Goal: Task Accomplishment & Management: Manage account settings

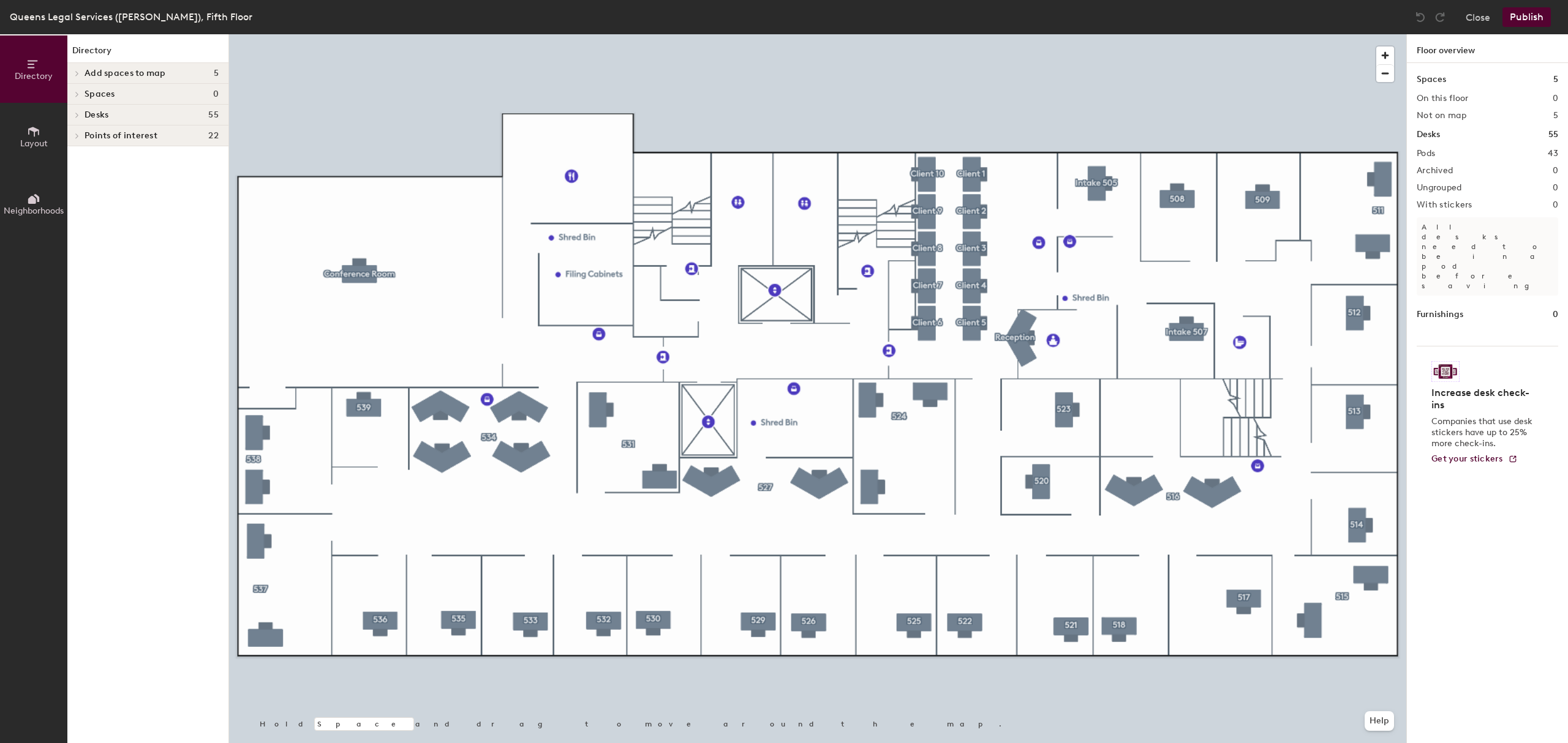
click at [145, 138] on span "Points of interest" at bounding box center [121, 136] width 73 height 10
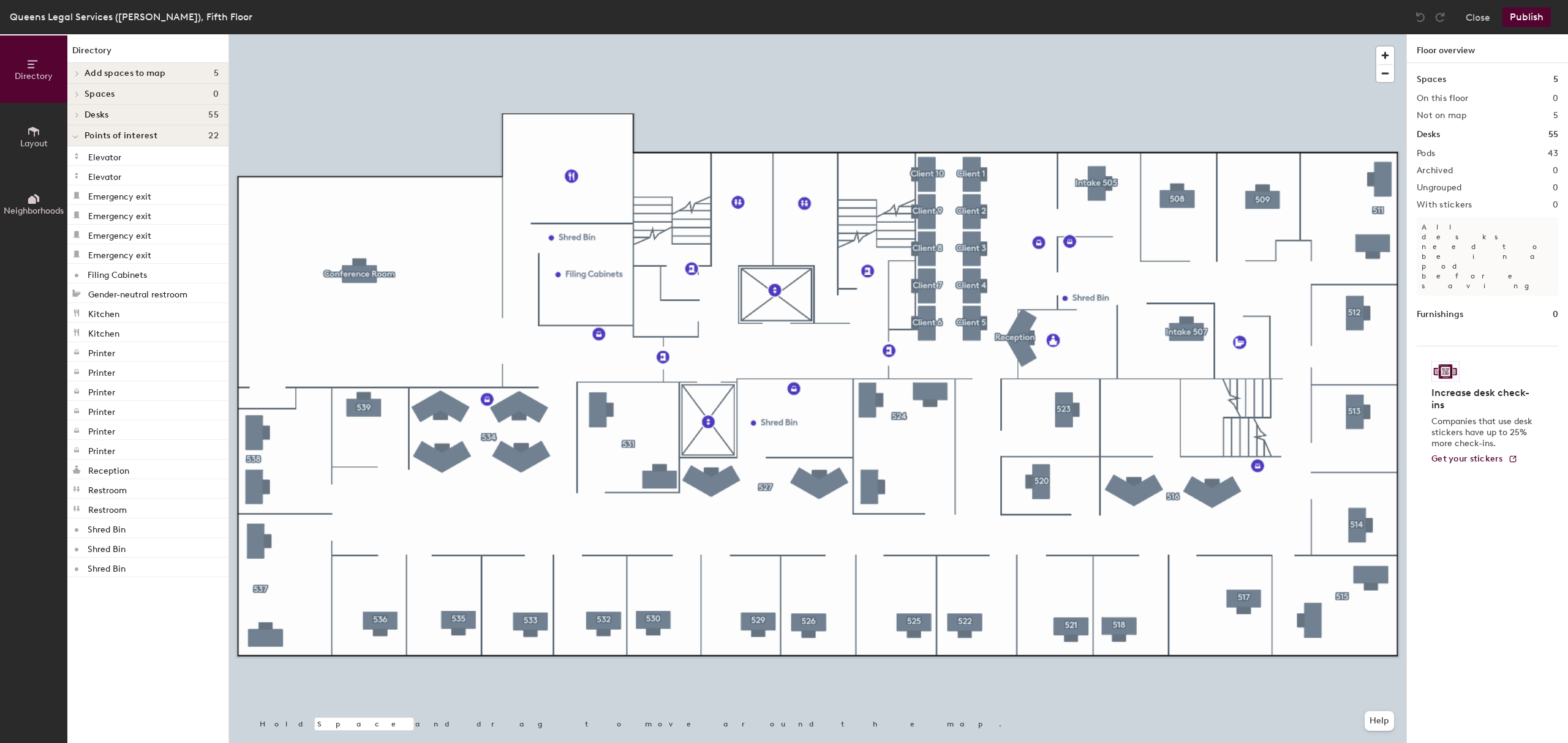
click at [141, 642] on div "Directory Add spaces to map 5 5th Floor Conference Room Intake 505 Intake 507 I…" at bounding box center [148, 389] width 161 height 709
click at [27, 136] on icon at bounding box center [34, 131] width 13 height 13
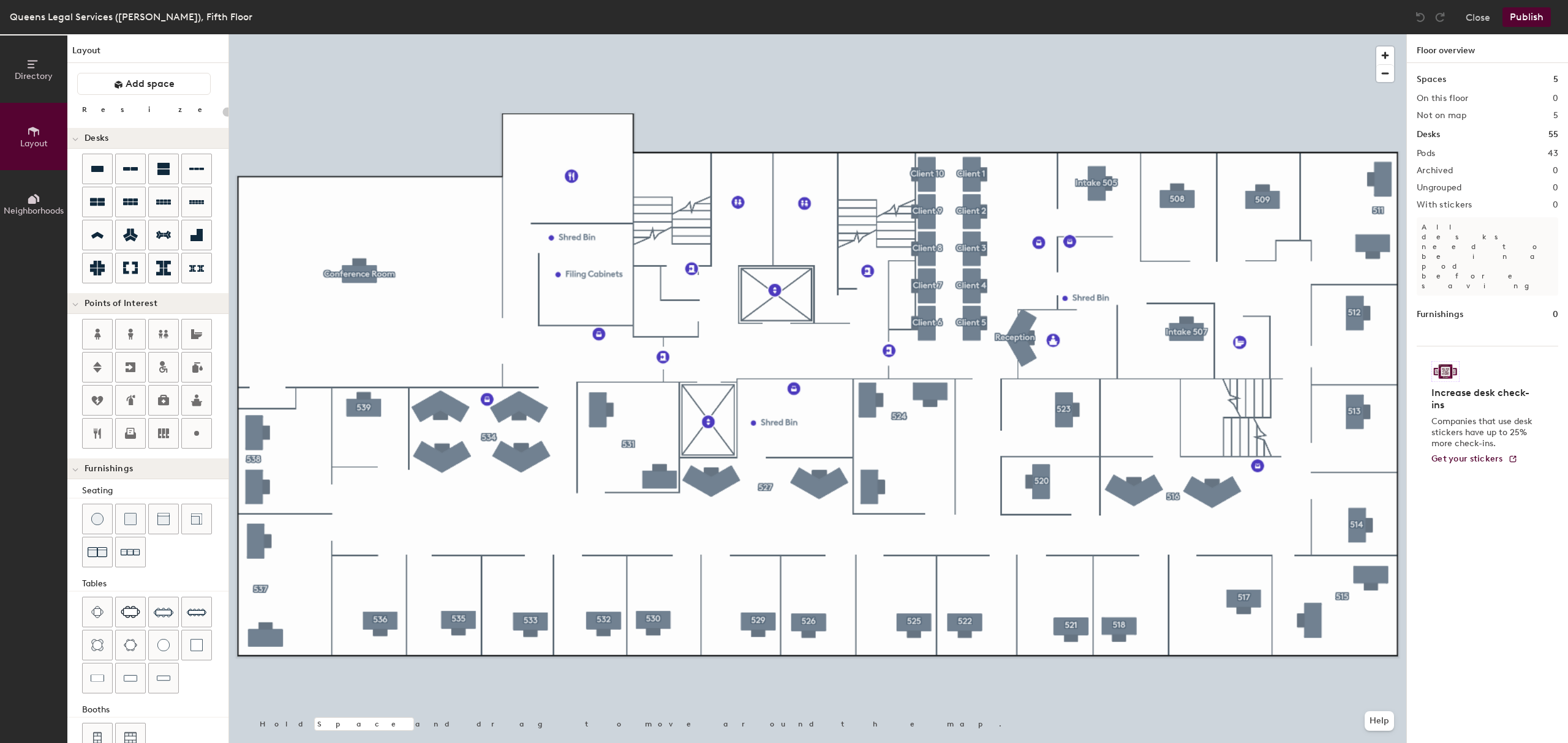
click at [574, 194] on div "Directory Layout Neighborhoods Layout Add space Resize Desks Points of Interest…" at bounding box center [784, 389] width 1568 height 709
click at [137, 411] on div at bounding box center [131, 401] width 29 height 29
click at [589, 235] on span "Done" at bounding box center [589, 241] width 36 height 21
click at [138, 401] on icon at bounding box center [131, 401] width 15 height 15
click at [594, 285] on span "Done" at bounding box center [598, 283] width 36 height 21
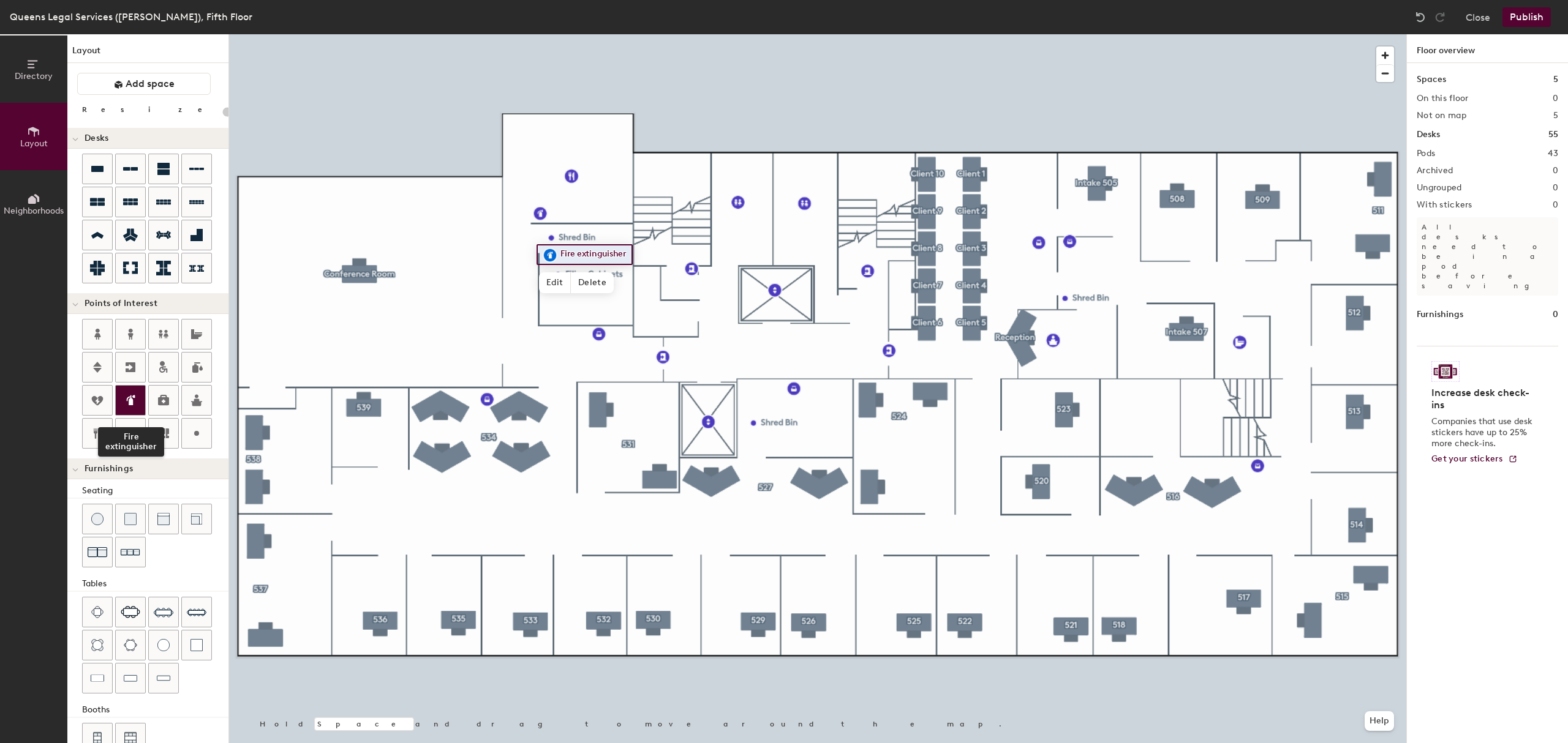
click at [139, 397] on div at bounding box center [131, 401] width 29 height 29
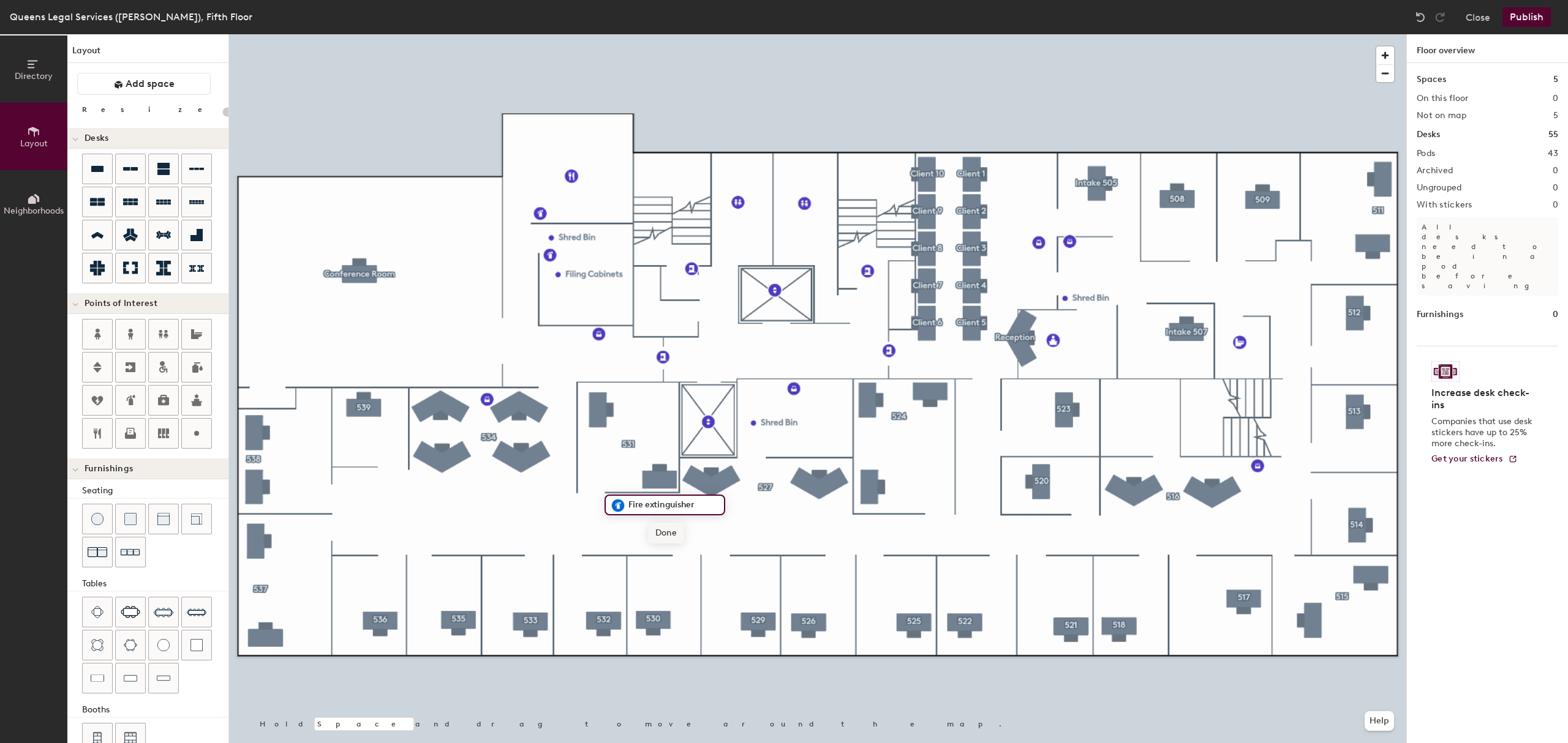
click at [674, 523] on span "Done" at bounding box center [666, 533] width 36 height 21
click at [138, 400] on icon at bounding box center [131, 401] width 15 height 15
click at [1325, 472] on span "Done" at bounding box center [1327, 476] width 36 height 21
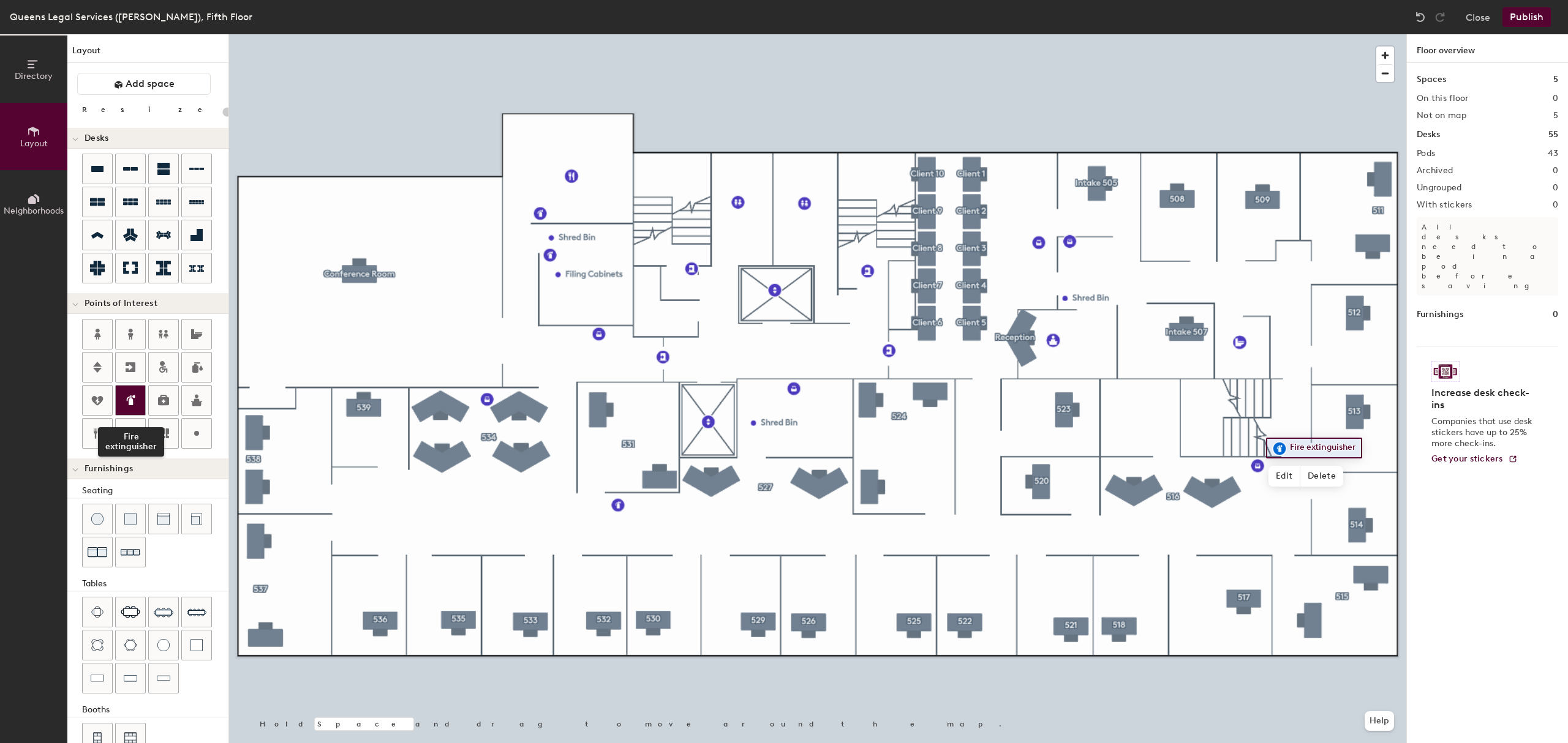
click at [130, 399] on icon at bounding box center [131, 401] width 15 height 15
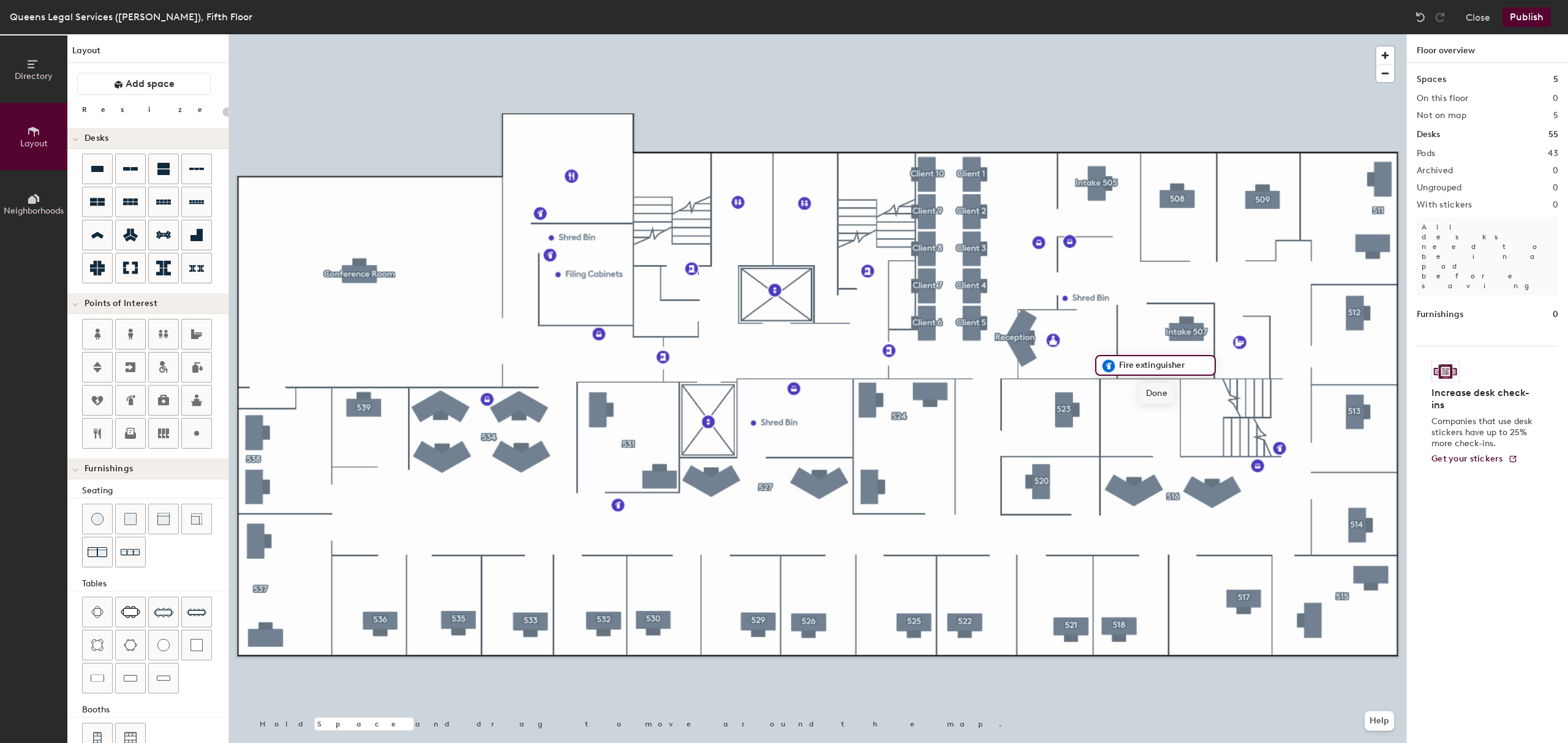
click at [1157, 395] on span "Done" at bounding box center [1156, 393] width 36 height 21
click at [129, 399] on icon at bounding box center [131, 401] width 15 height 15
click at [742, 378] on span "Done" at bounding box center [741, 373] width 36 height 21
click at [132, 398] on icon at bounding box center [131, 401] width 15 height 15
click at [780, 466] on span "Done" at bounding box center [792, 466] width 36 height 21
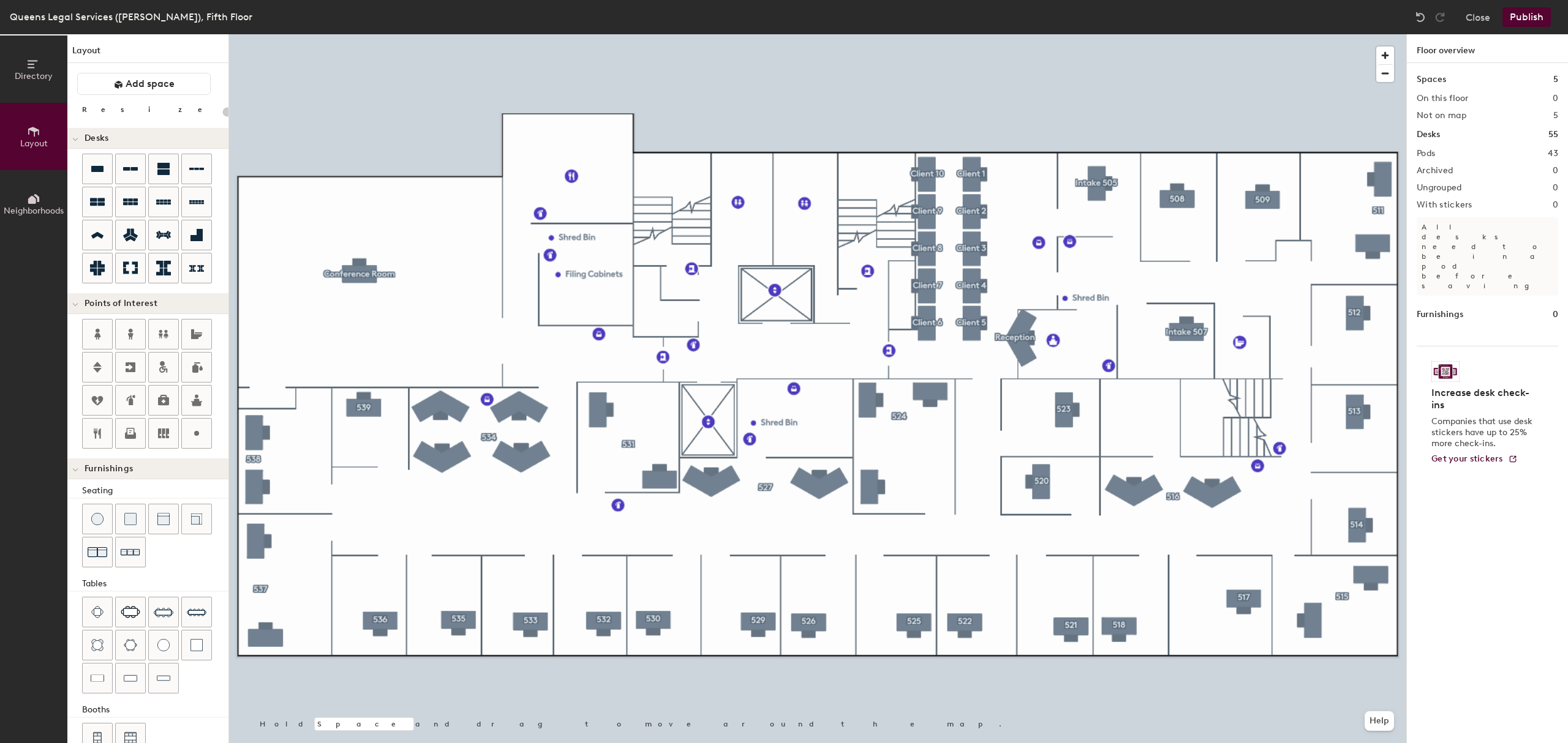
click at [1522, 17] on button "Publish" at bounding box center [1526, 17] width 48 height 19
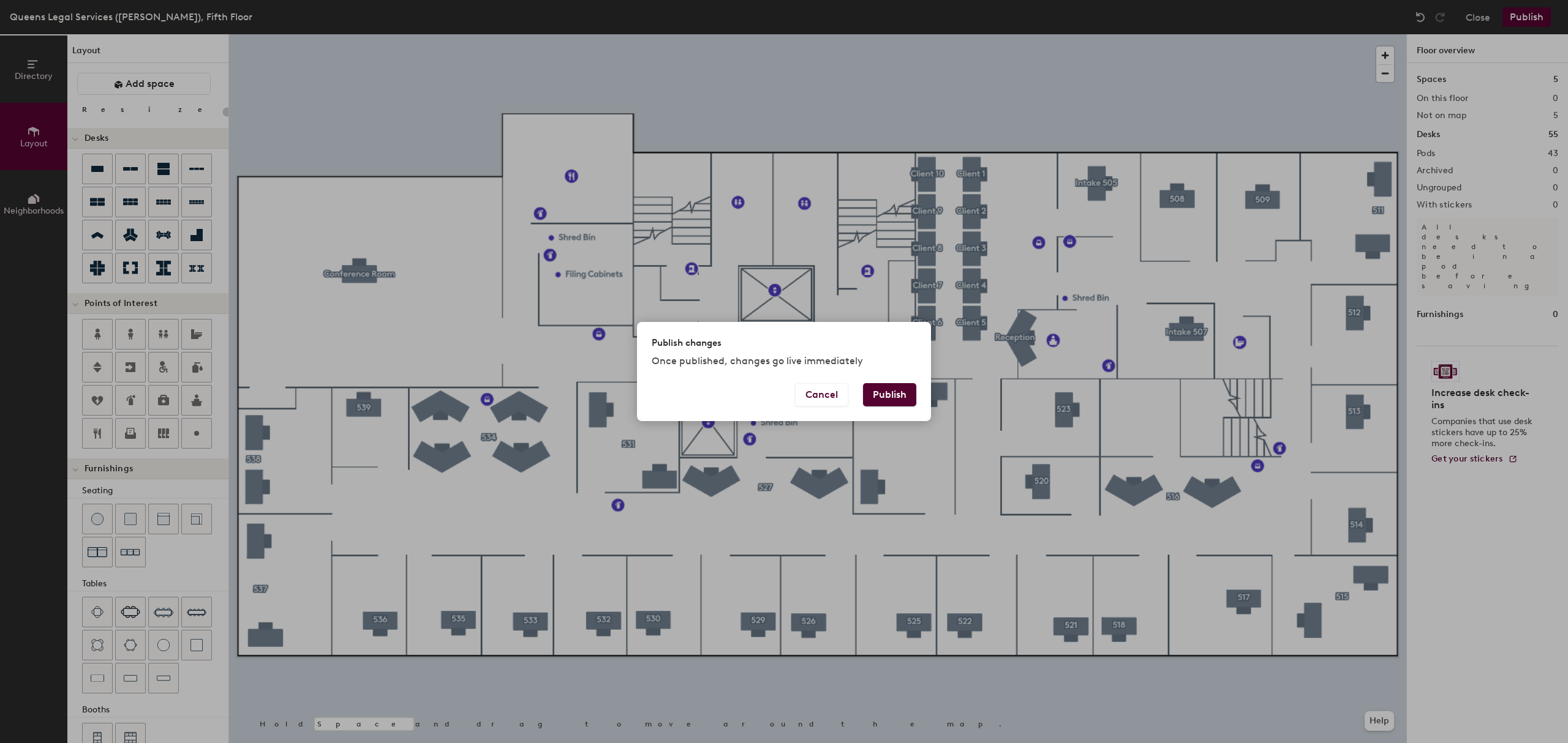
click at [865, 393] on button "Publish" at bounding box center [889, 395] width 53 height 23
type input "20"
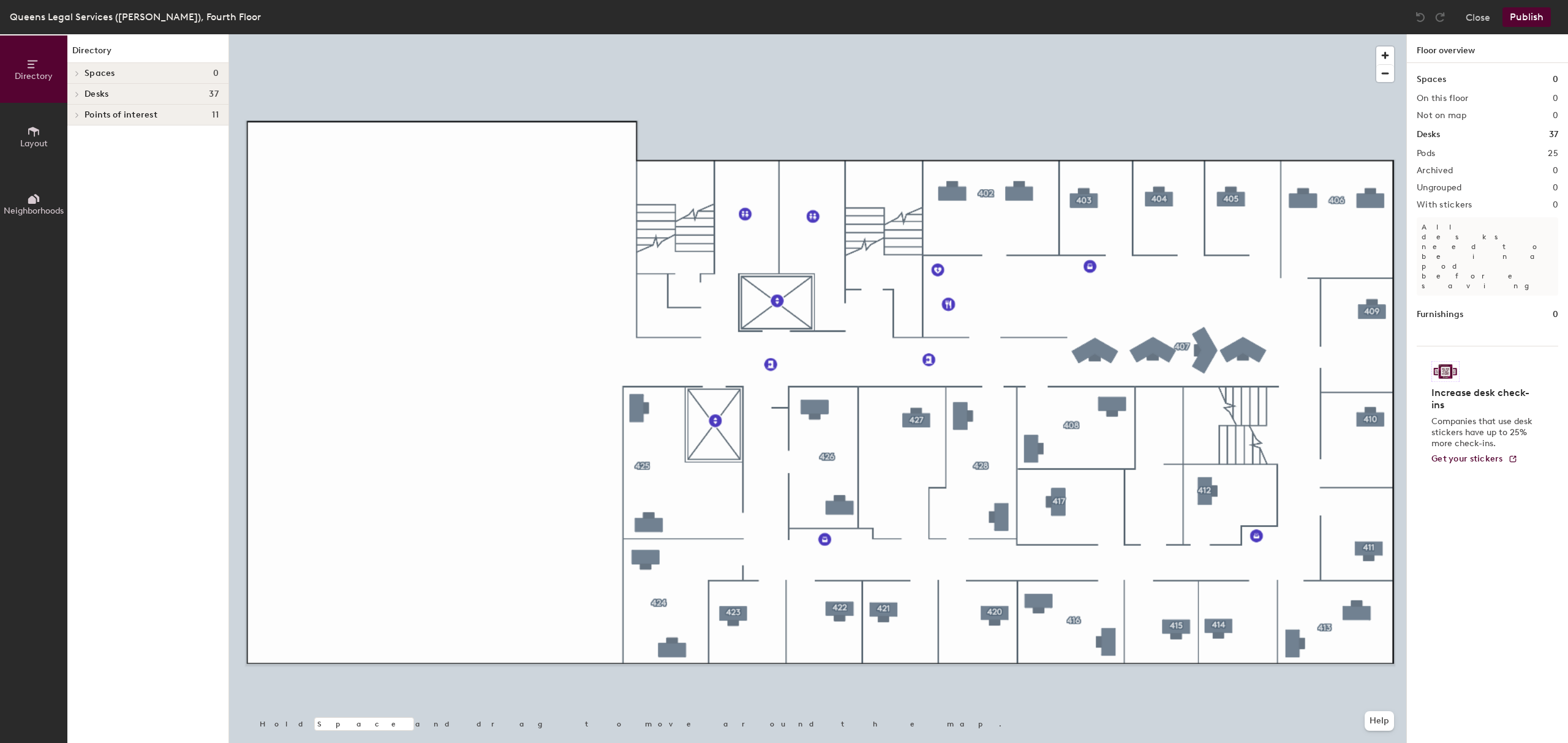
click at [43, 150] on button "Layout" at bounding box center [34, 136] width 68 height 68
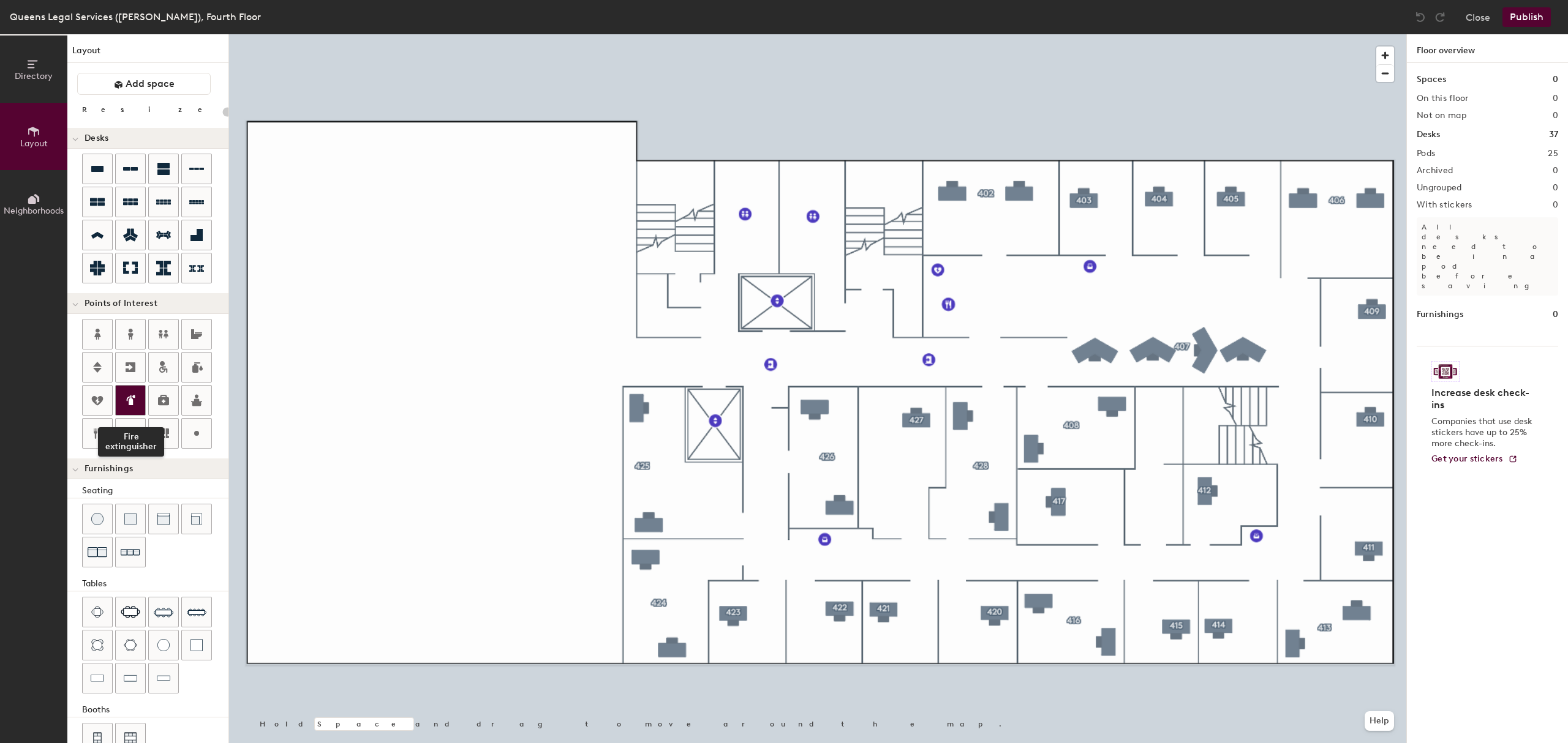
click at [139, 399] on div at bounding box center [131, 401] width 29 height 29
click at [1330, 416] on span "Done" at bounding box center [1325, 425] width 36 height 21
click at [133, 395] on div at bounding box center [131, 401] width 29 height 29
click at [1113, 295] on span "Done" at bounding box center [1116, 295] width 36 height 21
click at [133, 402] on icon at bounding box center [131, 400] width 6 height 11
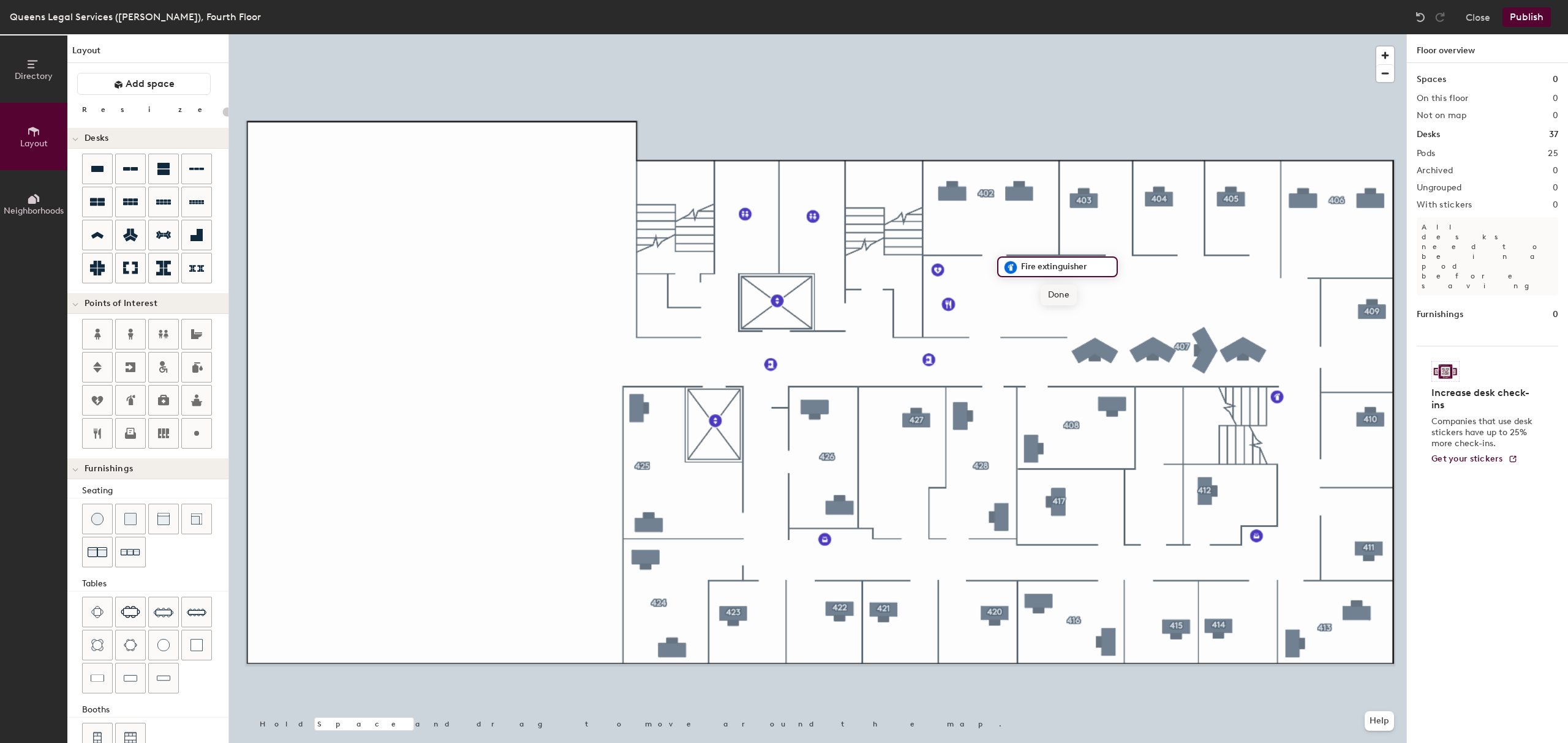
click at [1053, 299] on span "Done" at bounding box center [1059, 295] width 36 height 21
click at [136, 400] on icon at bounding box center [131, 401] width 15 height 15
click at [990, 373] on span "Done" at bounding box center [999, 375] width 36 height 21
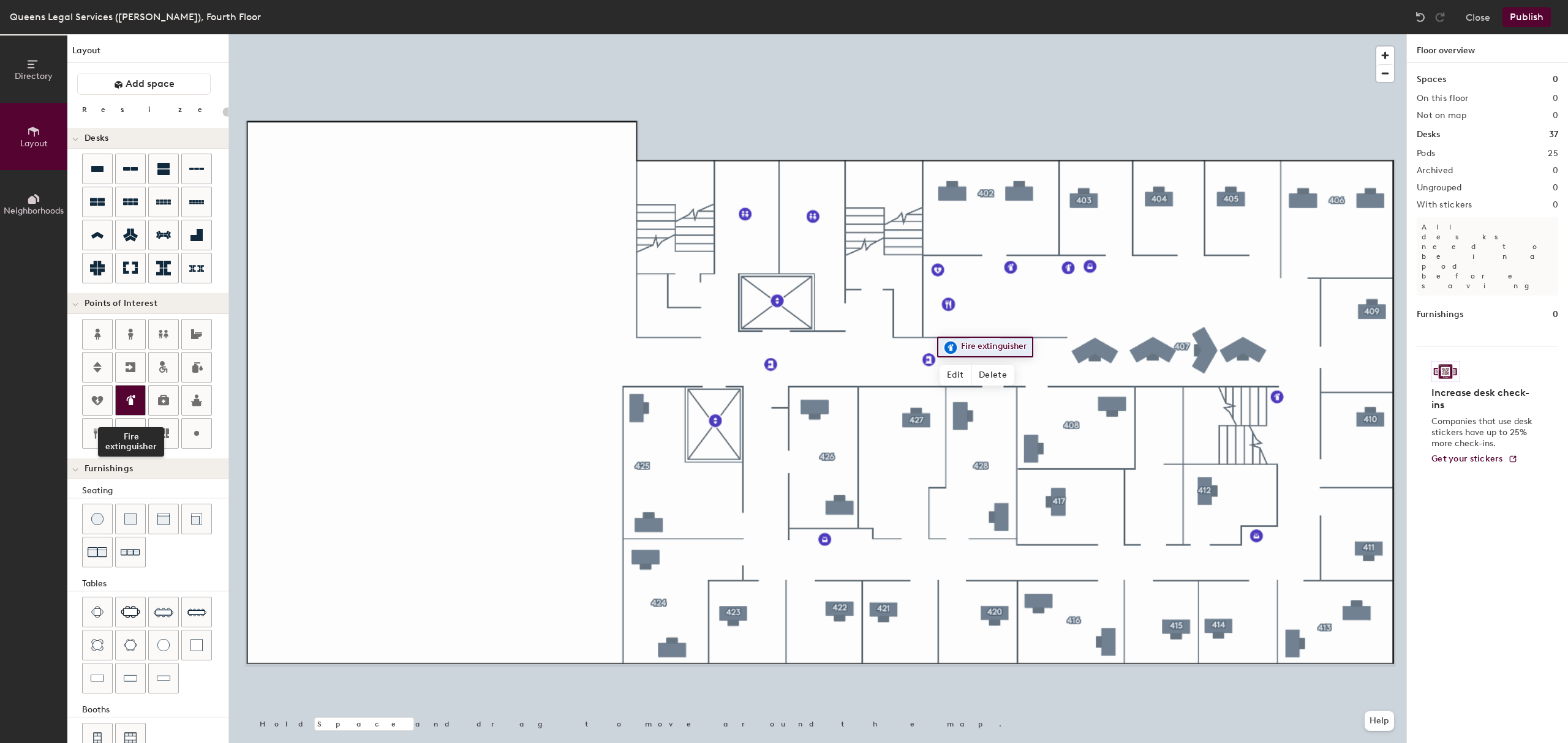
click at [135, 403] on icon at bounding box center [131, 401] width 15 height 15
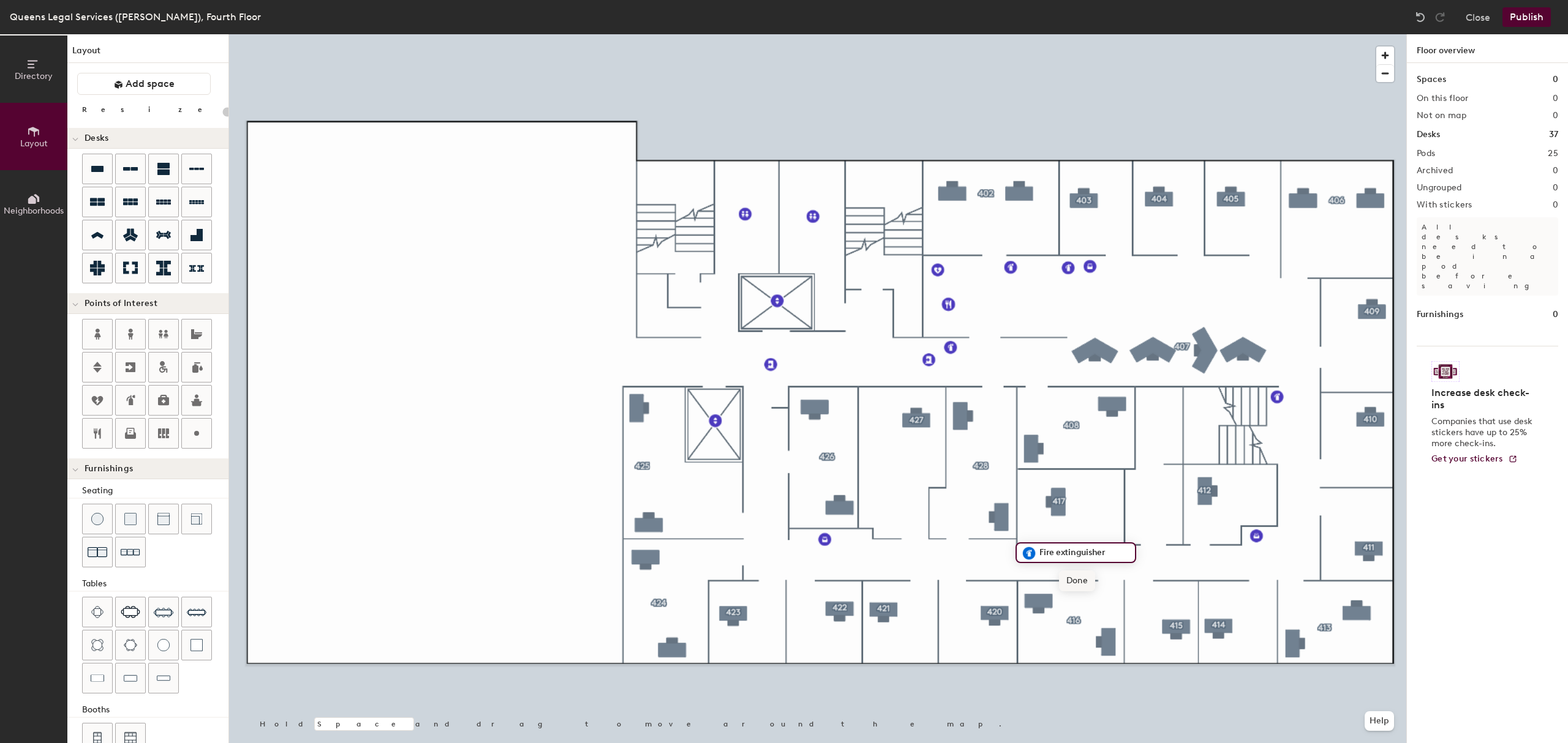
click at [1075, 578] on span "Done" at bounding box center [1077, 581] width 36 height 21
click at [1513, 21] on button "Publish" at bounding box center [1526, 17] width 48 height 19
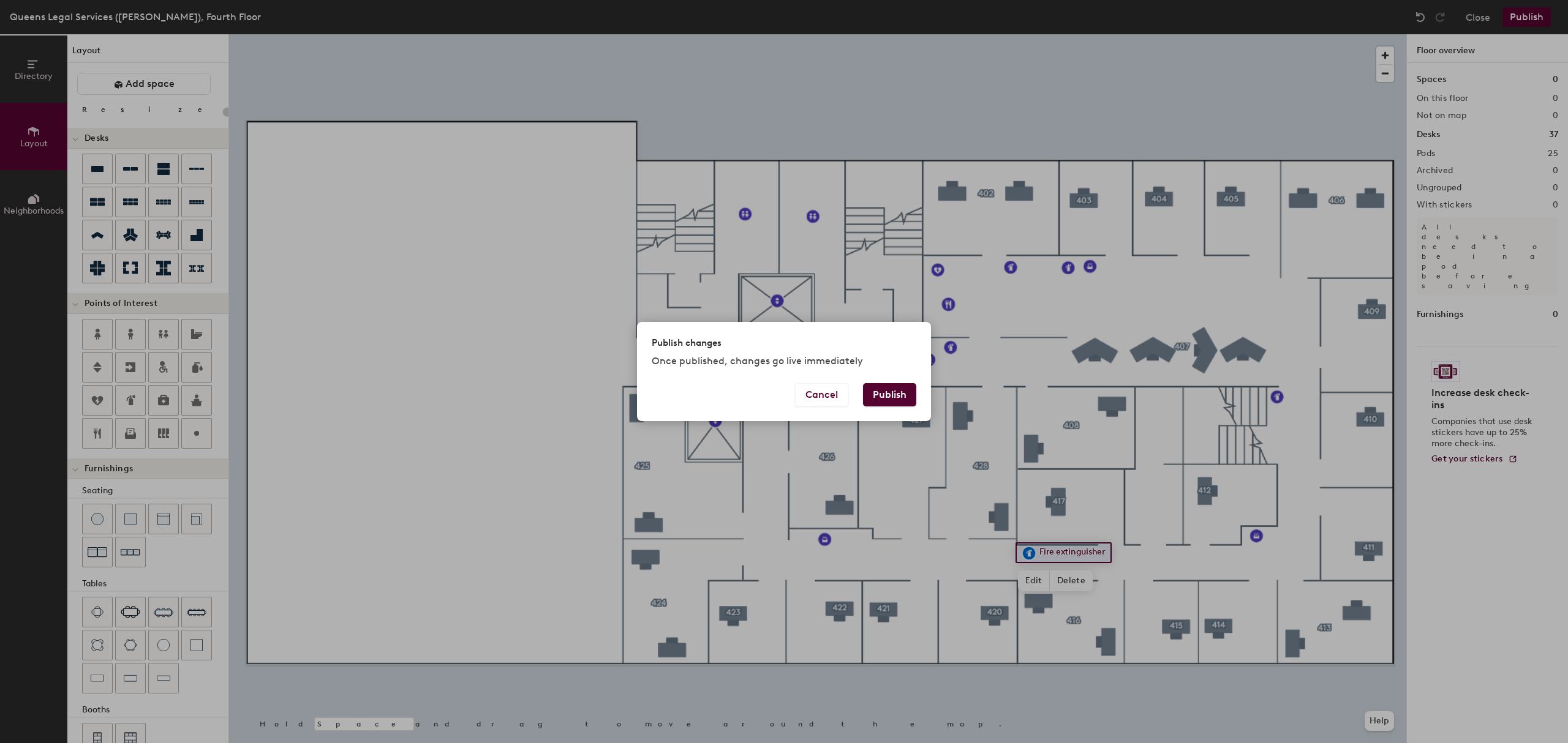
click at [881, 392] on button "Publish" at bounding box center [889, 395] width 53 height 23
type input "20"
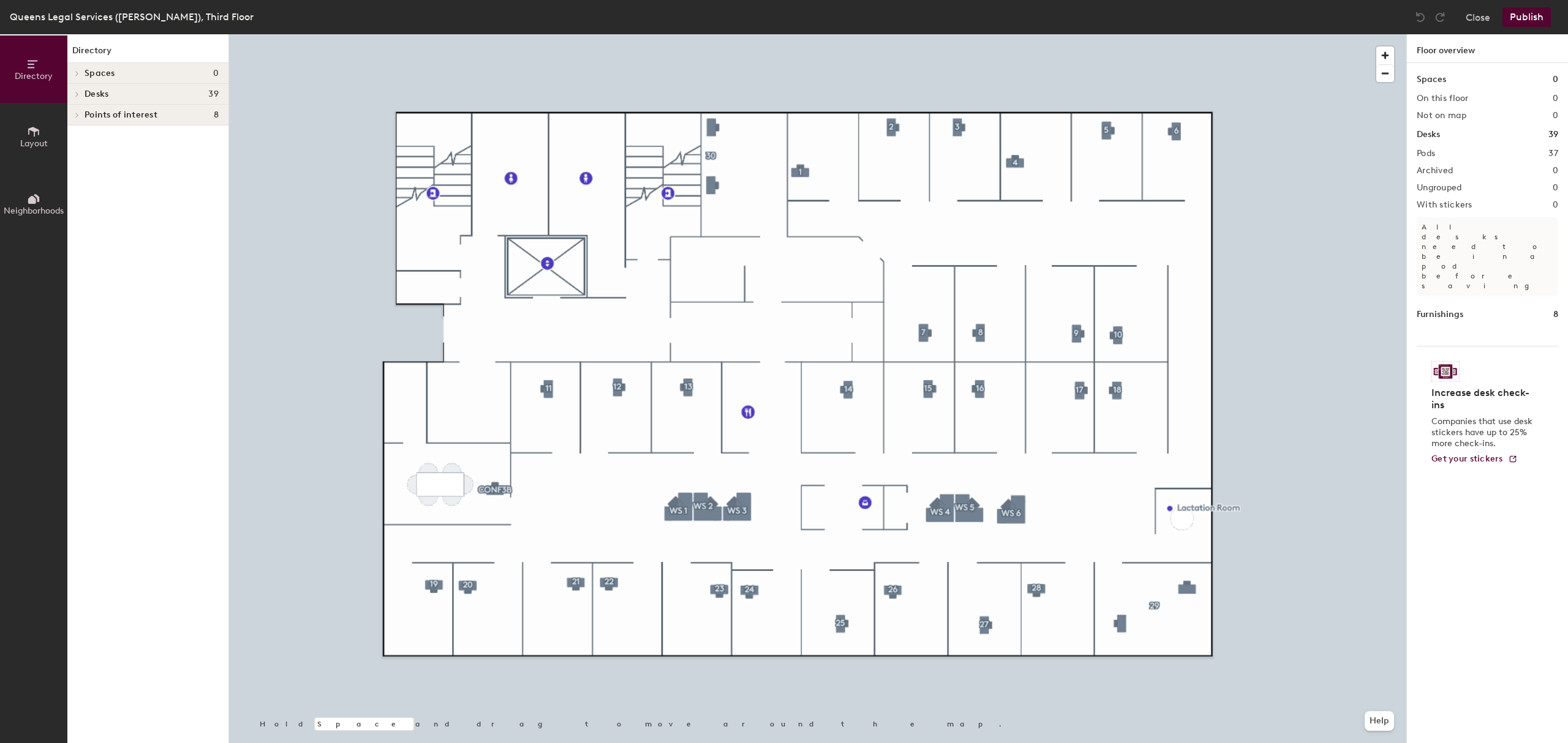
click at [37, 129] on icon at bounding box center [34, 131] width 11 height 10
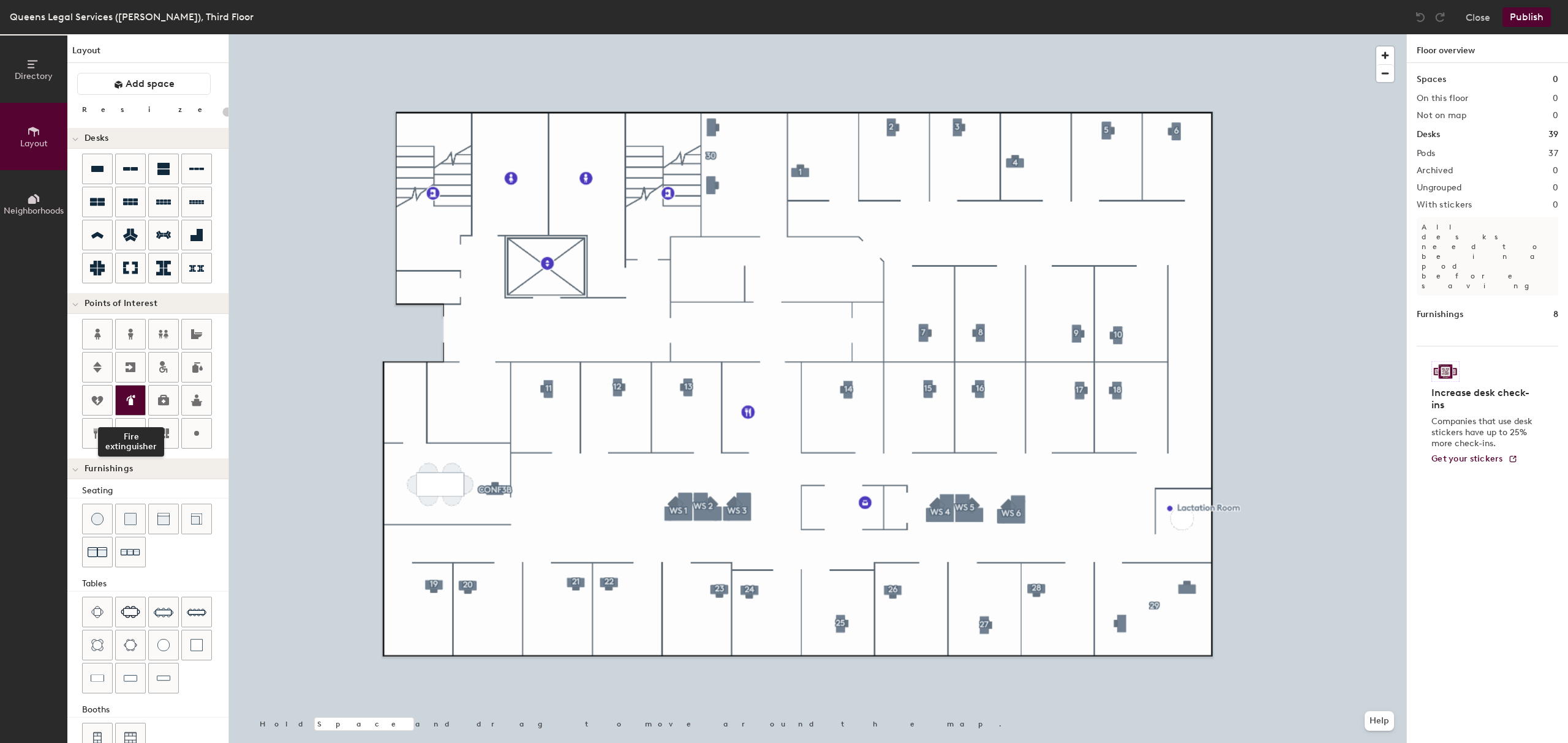
click at [135, 402] on icon at bounding box center [131, 401] width 15 height 15
click at [574, 507] on span "Done" at bounding box center [568, 513] width 36 height 21
click at [125, 395] on icon at bounding box center [131, 401] width 15 height 15
click at [1244, 498] on span "Done" at bounding box center [1249, 500] width 36 height 21
click at [136, 401] on icon at bounding box center [131, 401] width 15 height 15
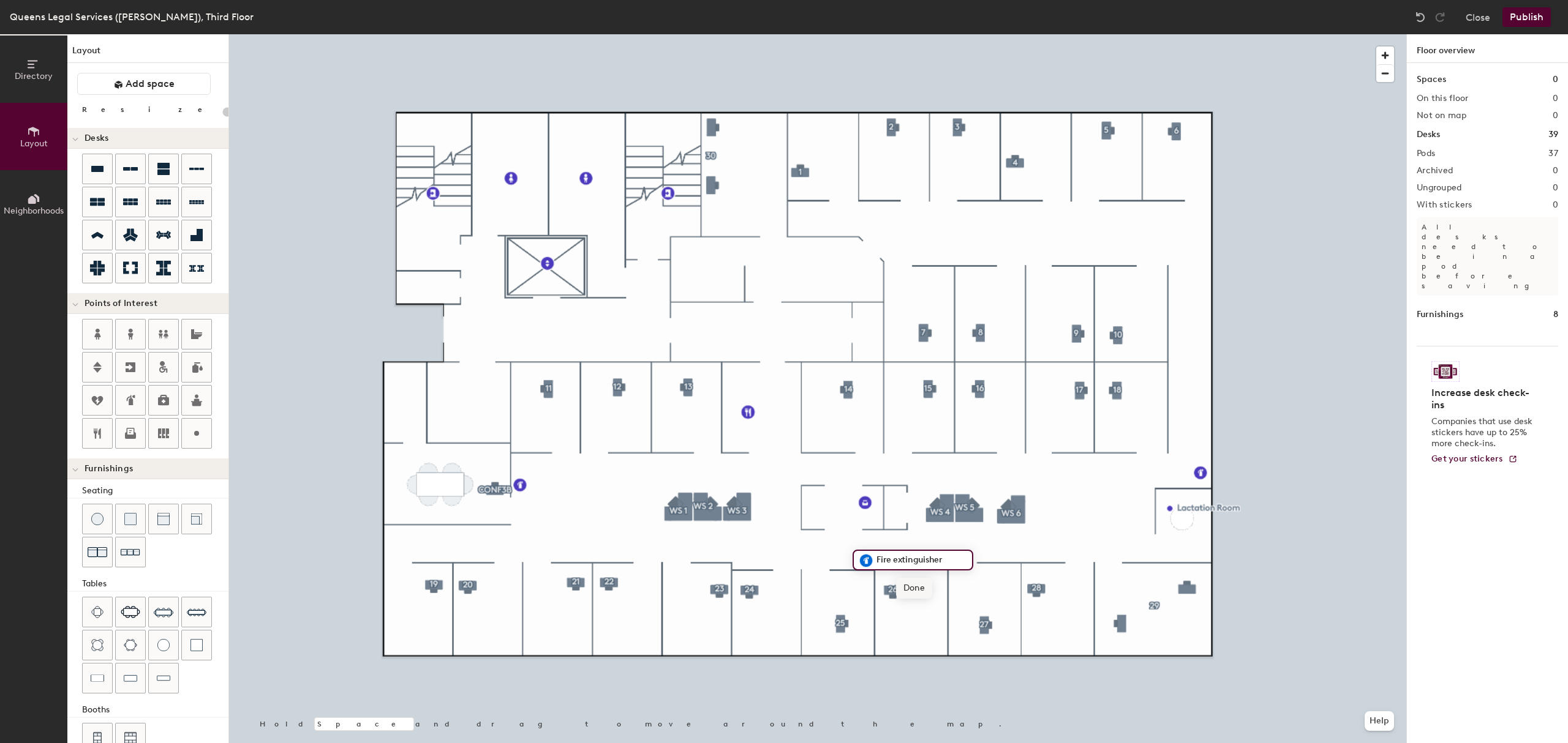
click at [921, 584] on span "Done" at bounding box center [914, 588] width 36 height 21
click at [101, 405] on icon at bounding box center [97, 401] width 11 height 9
click at [761, 458] on span "Done" at bounding box center [767, 459] width 36 height 21
type input "20"
click at [40, 67] on button "Directory" at bounding box center [34, 69] width 68 height 68
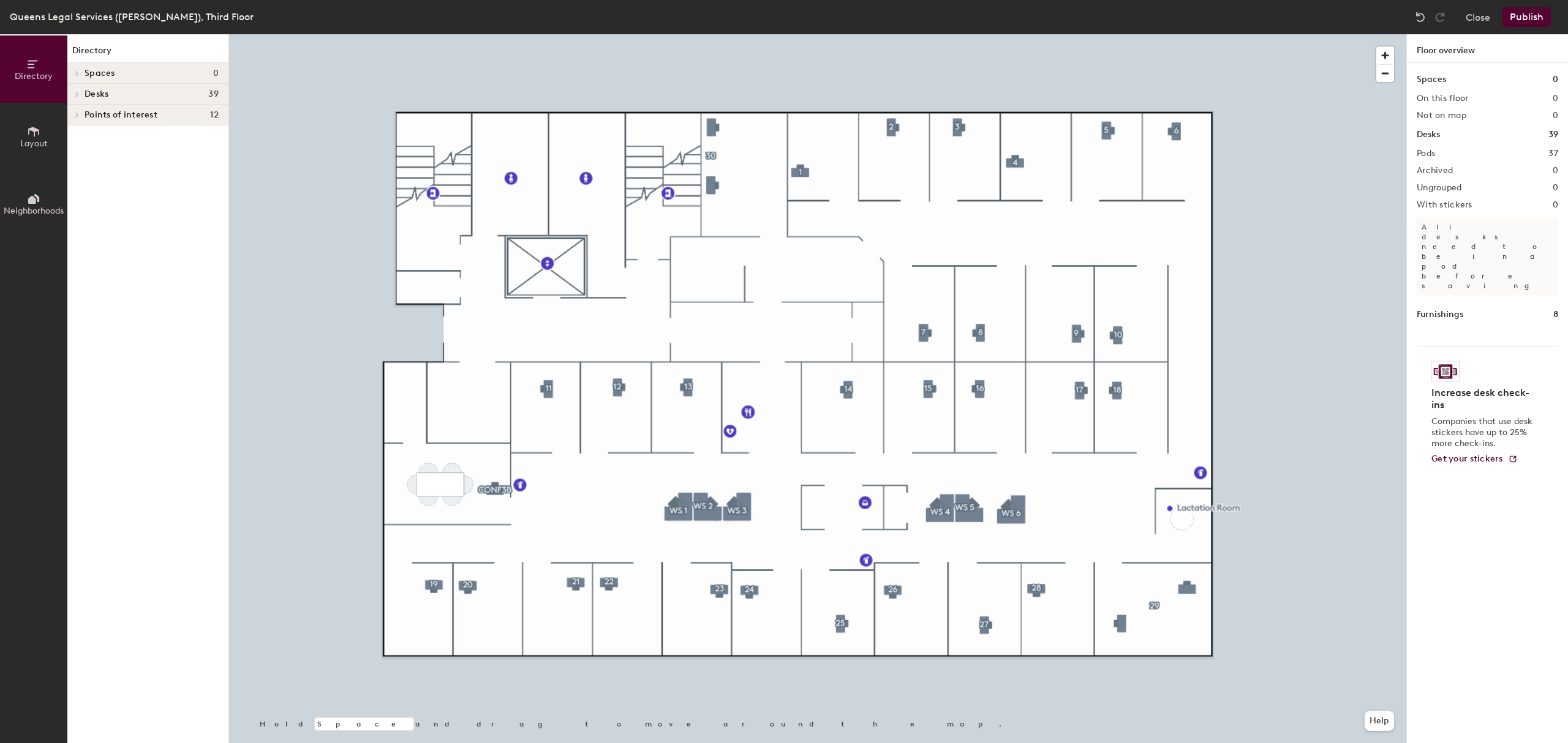
click at [86, 109] on div "Points of interest 12" at bounding box center [148, 115] width 161 height 21
click at [87, 108] on div "Points of interest 12" at bounding box center [148, 115] width 161 height 21
